Goal: Task Accomplishment & Management: Manage account settings

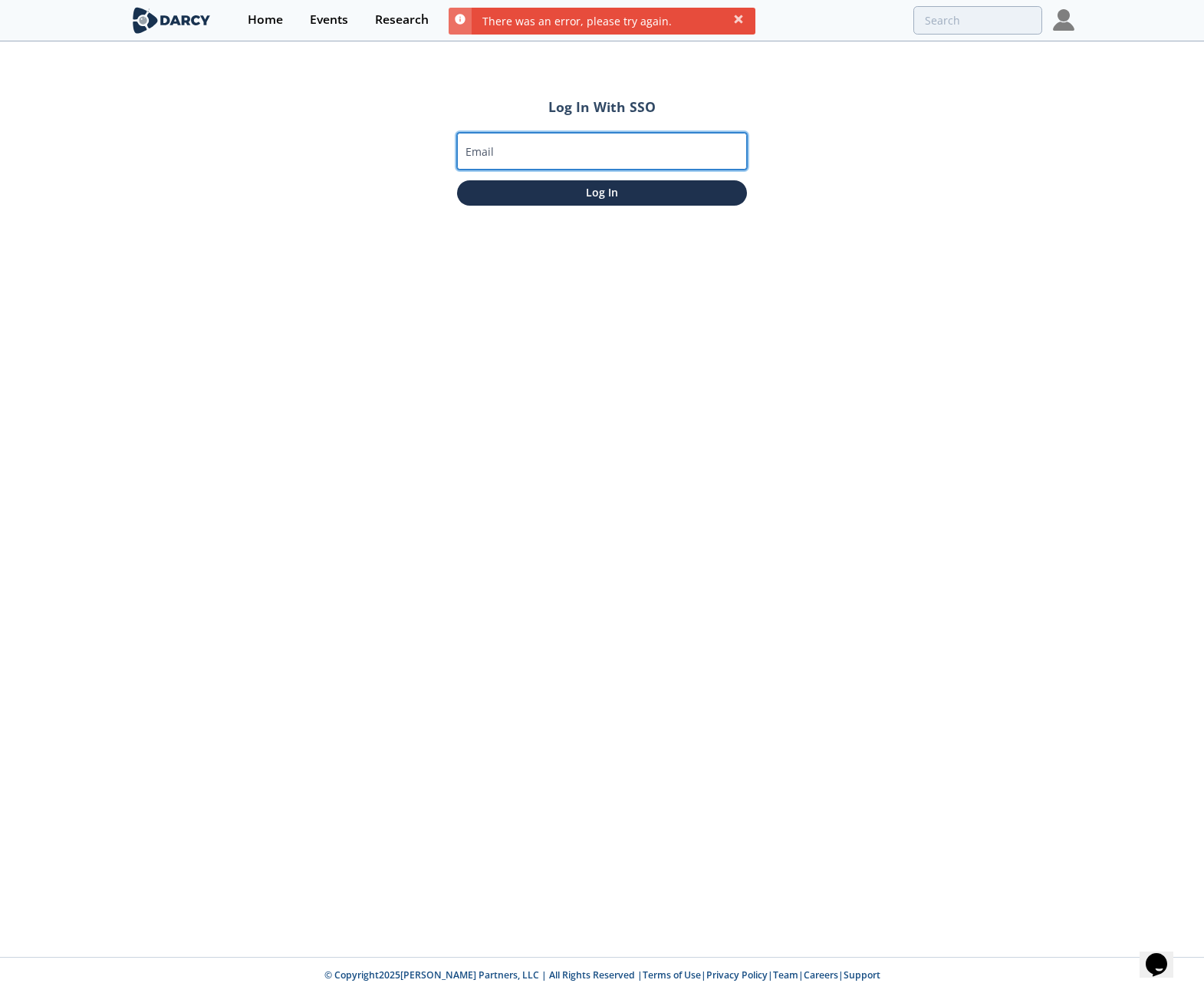
click at [640, 156] on input "Email" at bounding box center [601, 151] width 290 height 37
type input "[EMAIL_ADDRESS][DOMAIN_NAME]"
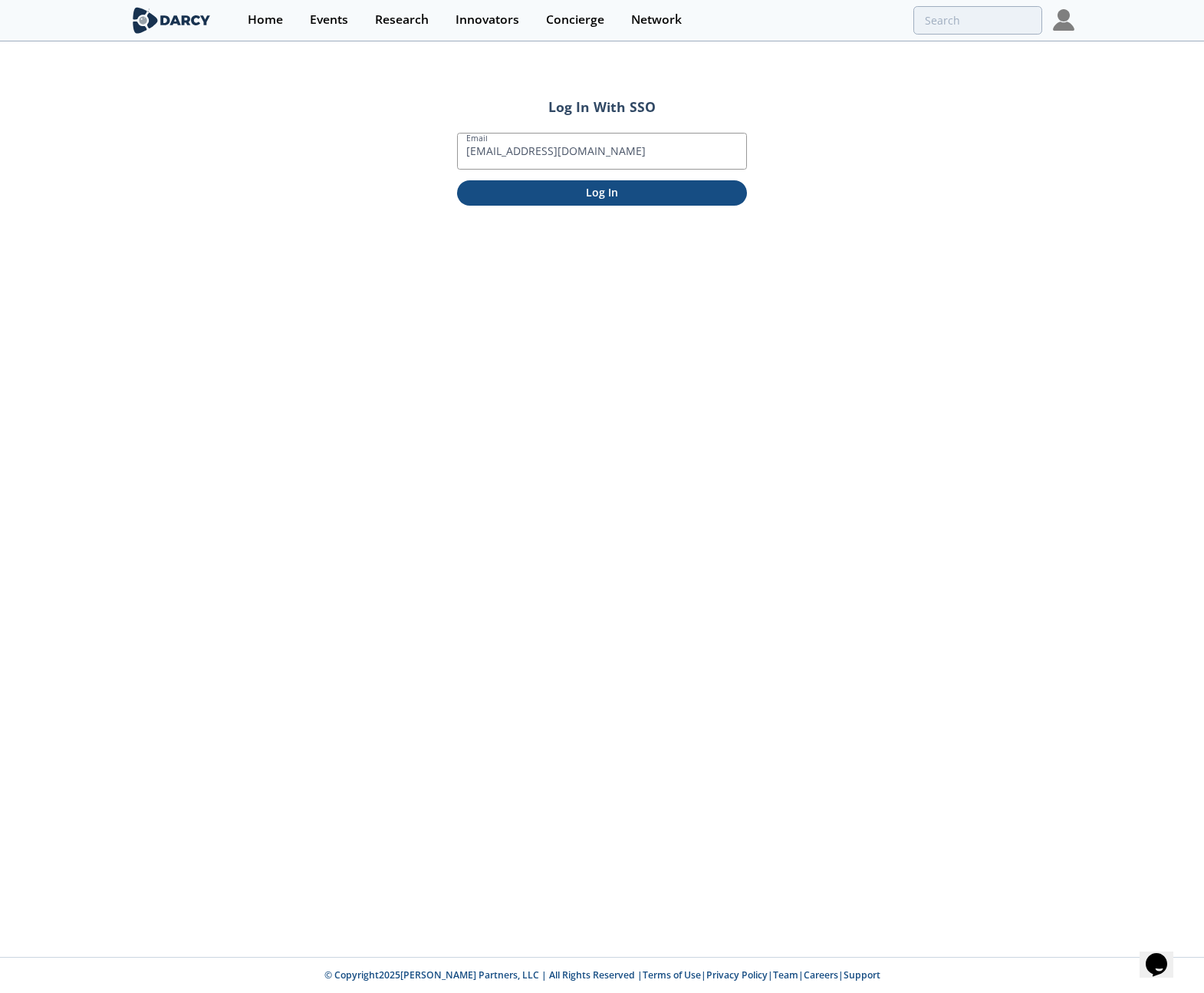
click at [582, 189] on p "Log In" at bounding box center [602, 192] width 268 height 16
